Goal: Task Accomplishment & Management: Complete application form

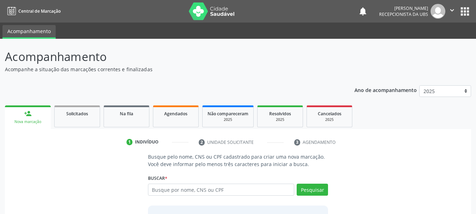
click at [462, 14] on button "apps" at bounding box center [464, 11] width 12 height 12
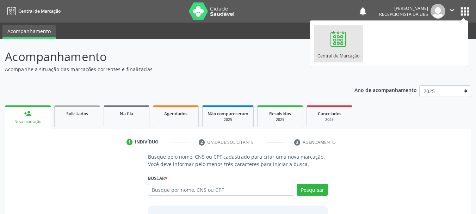
click at [387, 173] on div "Busque pelo nome, CNS ou CPF cadastrado para criar uma nova marcação. Você deve…" at bounding box center [238, 207] width 456 height 108
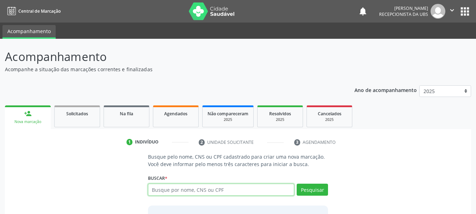
click at [189, 187] on input "text" at bounding box center [221, 189] width 146 height 12
paste input "209122585210001"
type input "209122585210001"
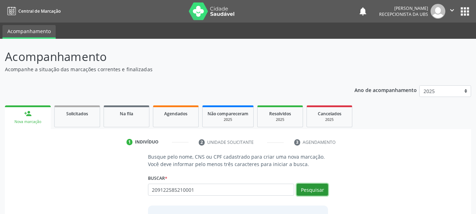
click at [310, 184] on button "Pesquisar" at bounding box center [311, 189] width 31 height 12
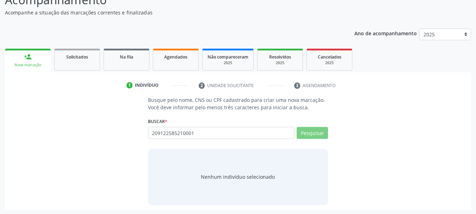
scroll to position [58, 0]
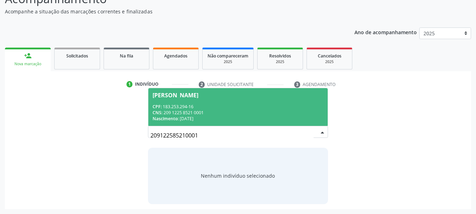
click at [249, 113] on div "CNS: 209 1225 8521 0001" at bounding box center [237, 112] width 171 height 6
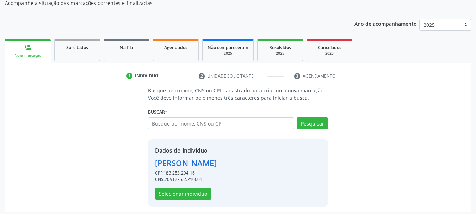
scroll to position [69, 0]
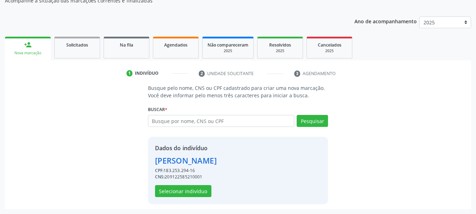
click at [241, 76] on li "2 Unidade solicitante" at bounding box center [240, 74] width 95 height 12
drag, startPoint x: 166, startPoint y: 176, endPoint x: 198, endPoint y: 174, distance: 32.4
click at [205, 176] on div "CNS: 209122585210001" at bounding box center [186, 177] width 62 height 6
copy div "209122585210001"
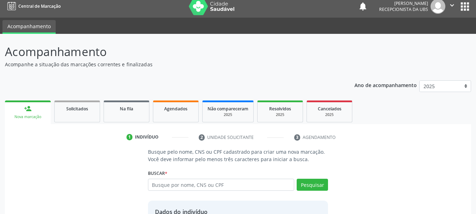
scroll to position [0, 0]
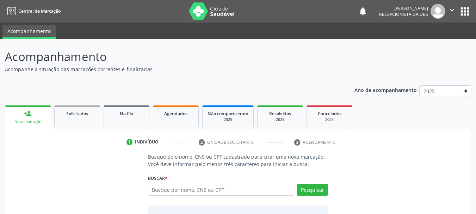
click at [467, 15] on button "apps" at bounding box center [464, 11] width 12 height 12
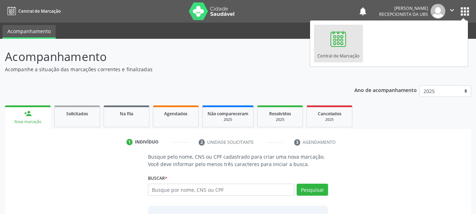
click at [334, 48] on div at bounding box center [337, 38] width 21 height 21
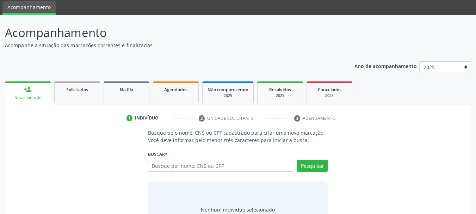
scroll to position [35, 0]
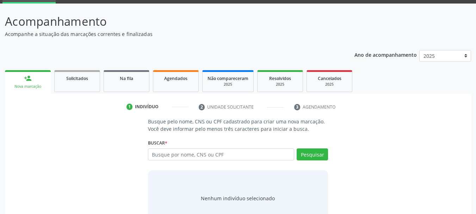
click at [35, 80] on link "person_add Nova marcação" at bounding box center [28, 82] width 46 height 24
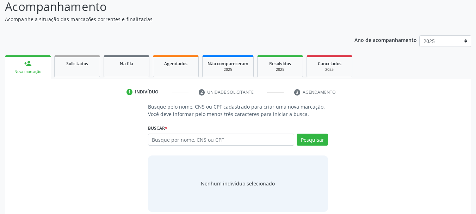
scroll to position [58, 0]
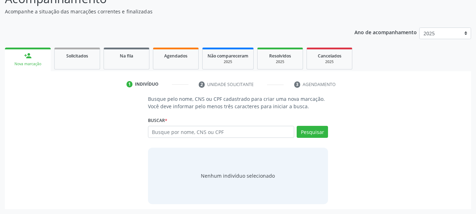
drag, startPoint x: 201, startPoint y: 139, endPoint x: 201, endPoint y: 134, distance: 5.0
click at [201, 139] on div "Busque por nome, CNS ou CPF Nenhum resultado encontrado para: " " Digite nome, …" at bounding box center [238, 134] width 180 height 17
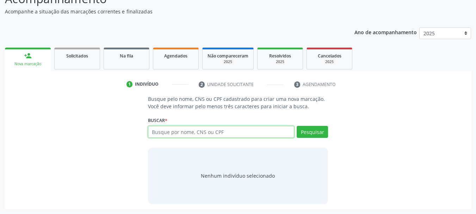
click at [201, 134] on input "text" at bounding box center [221, 132] width 146 height 12
paste input "209122585210001"
type input "209122585210001"
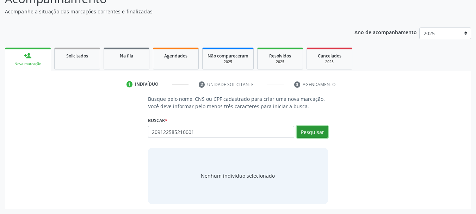
click at [317, 130] on button "Pesquisar" at bounding box center [311, 132] width 31 height 12
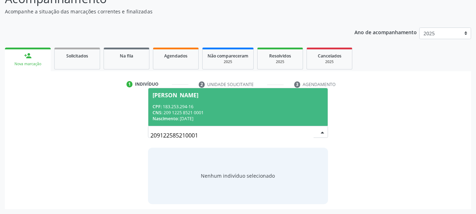
click at [401, 96] on div "Busque pelo nome, CNS ou CPF cadastrado para criar uma nova marcação. Você deve…" at bounding box center [238, 149] width 456 height 108
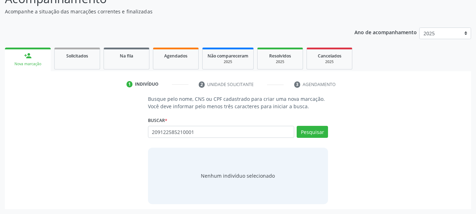
click at [413, 93] on div "1 Indivíduo 2 Unidade solicitante 3 Agendamento Busque pelo nome, CNS ou CPF ca…" at bounding box center [238, 143] width 466 height 130
